Goal: Information Seeking & Learning: Learn about a topic

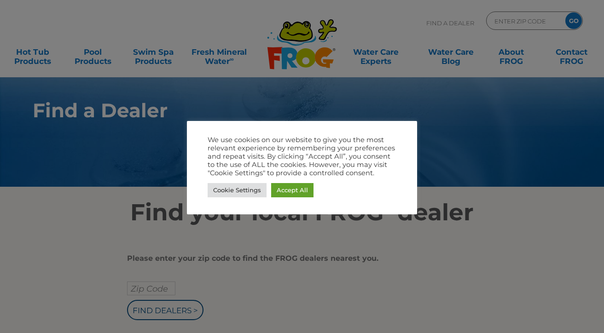
click at [318, 96] on div at bounding box center [302, 166] width 604 height 333
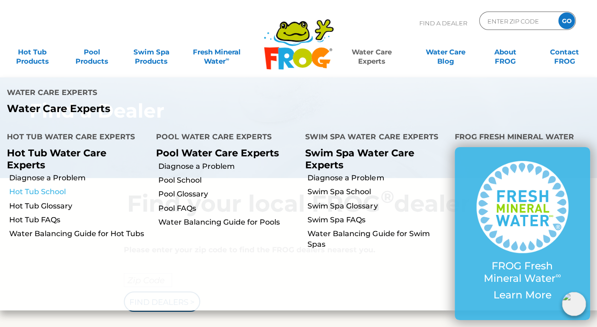
click at [41, 192] on link "Hot Tub School" at bounding box center [79, 192] width 140 height 10
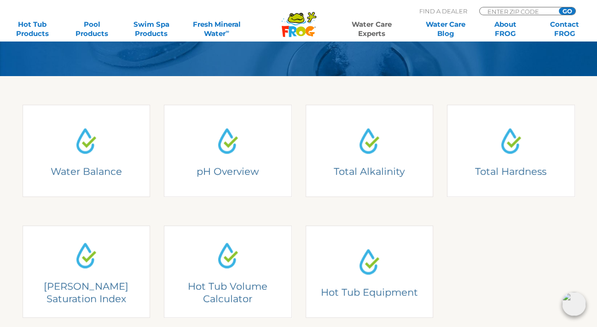
scroll to position [209, 0]
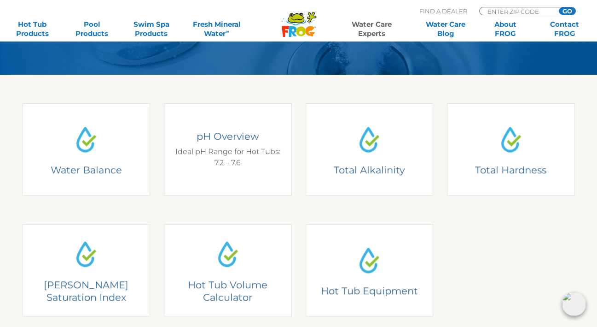
click at [240, 139] on div "pH Overview Ideal pH Range for Hot Tubs: 7.2 – 7.6" at bounding box center [228, 149] width 128 height 92
